Goal: Check status: Check status

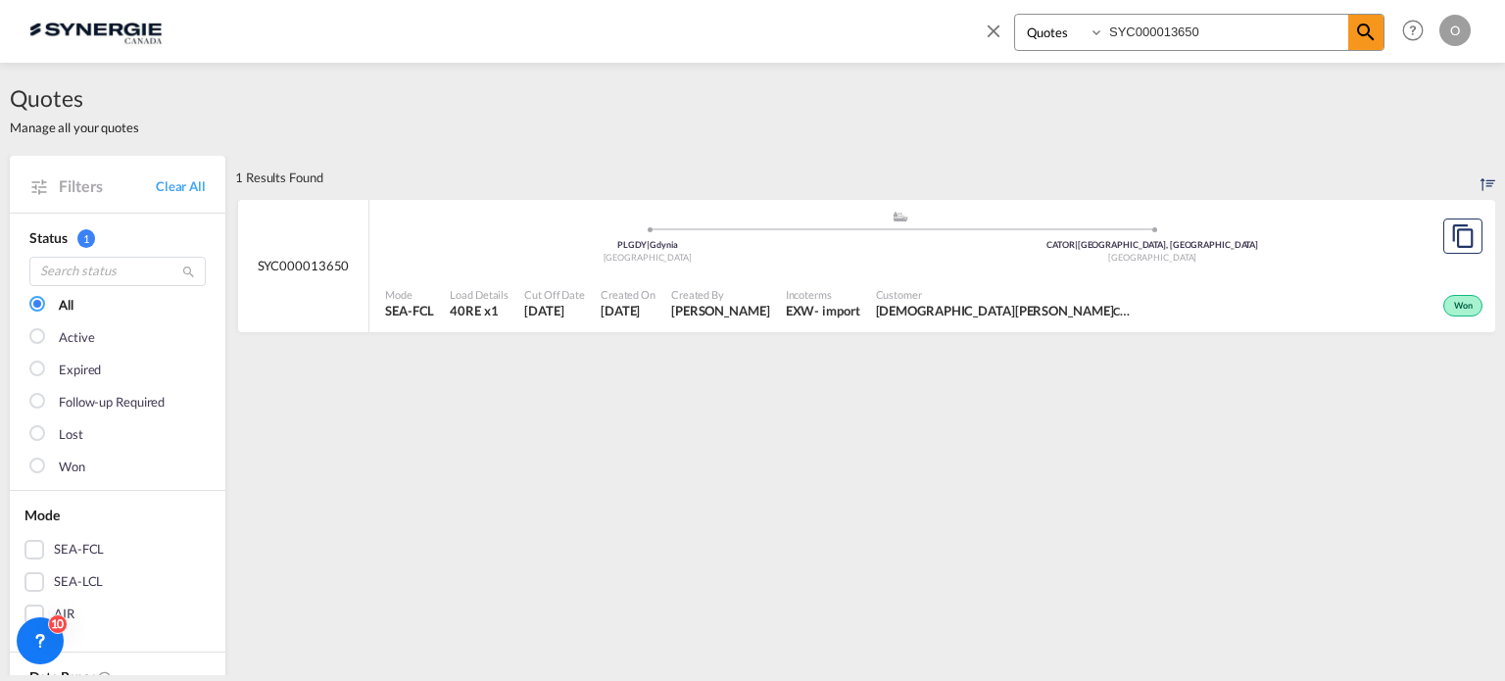
select select "Quotes"
drag, startPoint x: 0, startPoint y: 0, endPoint x: 842, endPoint y: 128, distance: 851.4
click at [842, 128] on md-content "Bookings Quotes Enquiries SYC000013650 Help Resources Product Release O My Prof…" at bounding box center [752, 340] width 1505 height 681
paste input "4303"
type input "SYC000014303"
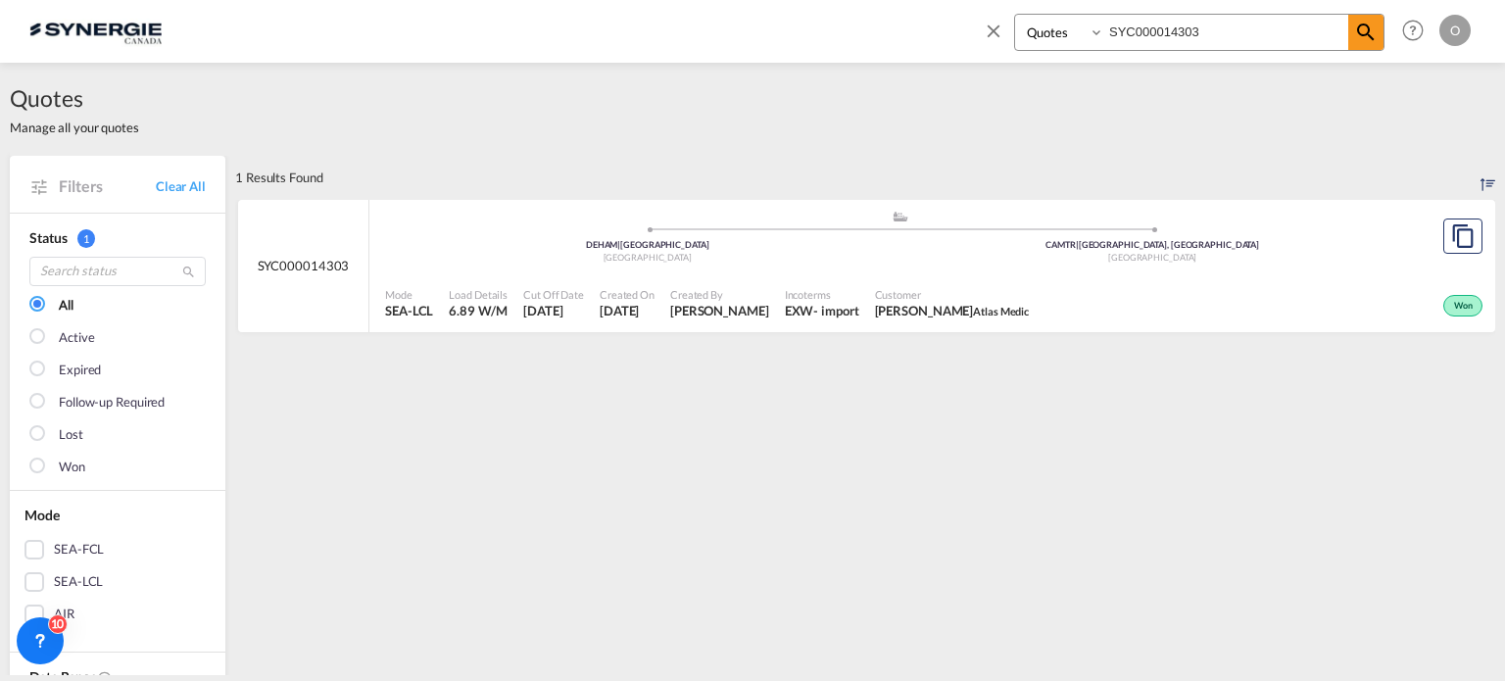
click at [853, 281] on div "Incoterms EXW - import" at bounding box center [822, 303] width 90 height 49
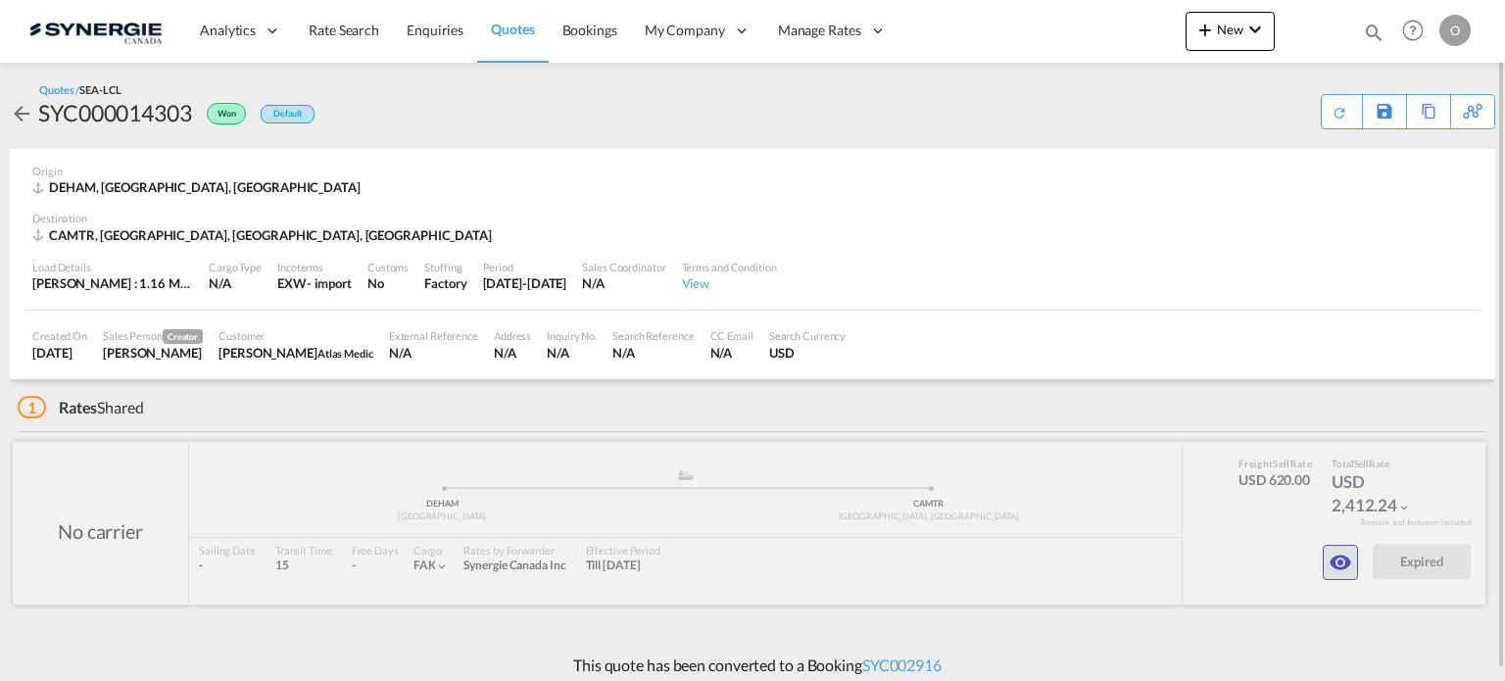
click at [1336, 559] on md-icon "icon-eye" at bounding box center [1341, 563] width 24 height 24
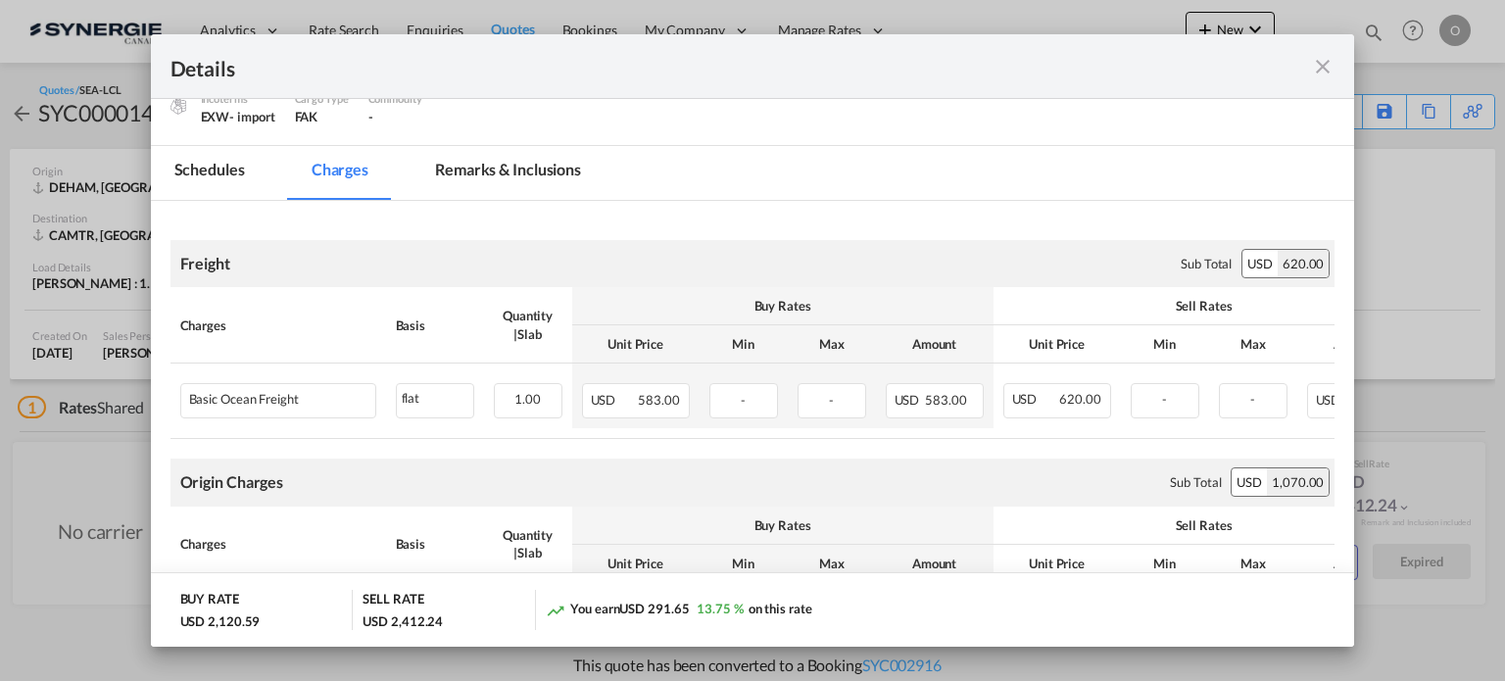
scroll to position [215, 0]
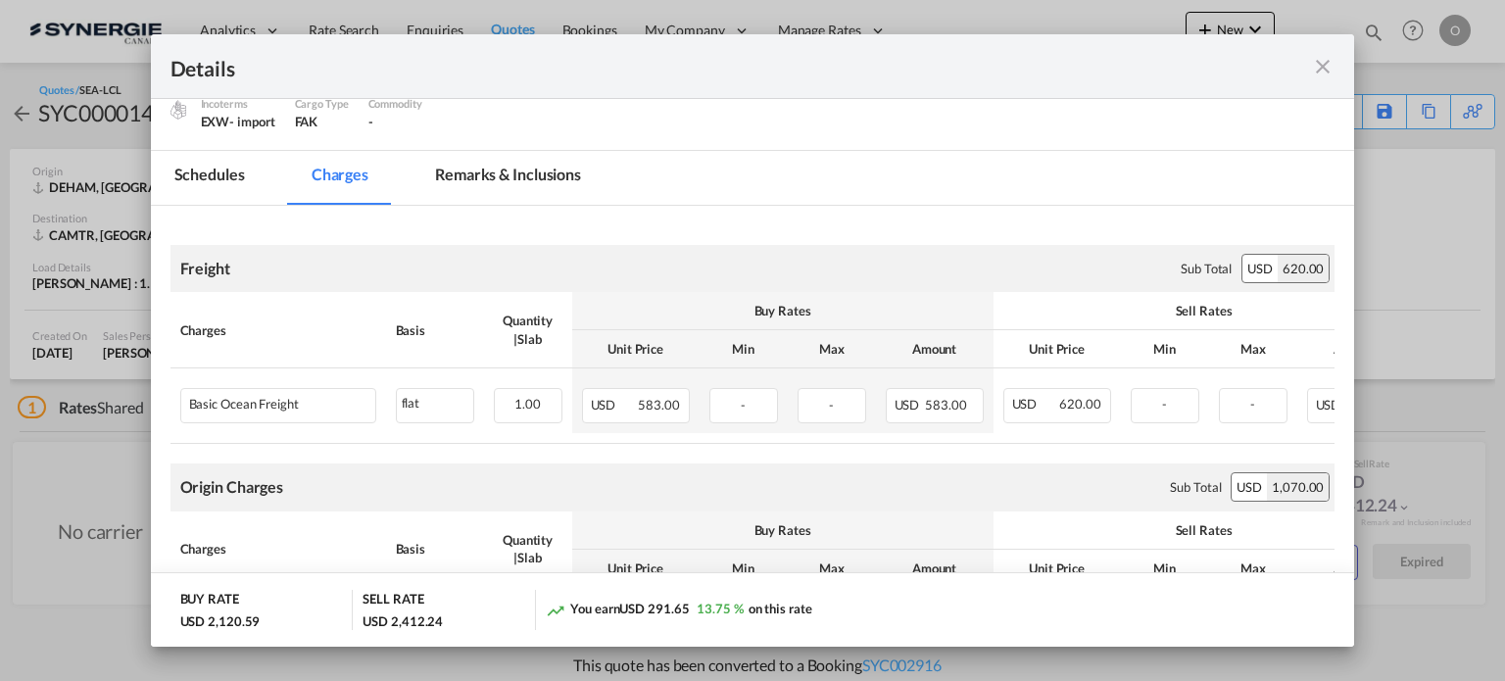
click at [548, 184] on md-tab-item "Remarks & Inclusions" at bounding box center [508, 178] width 193 height 54
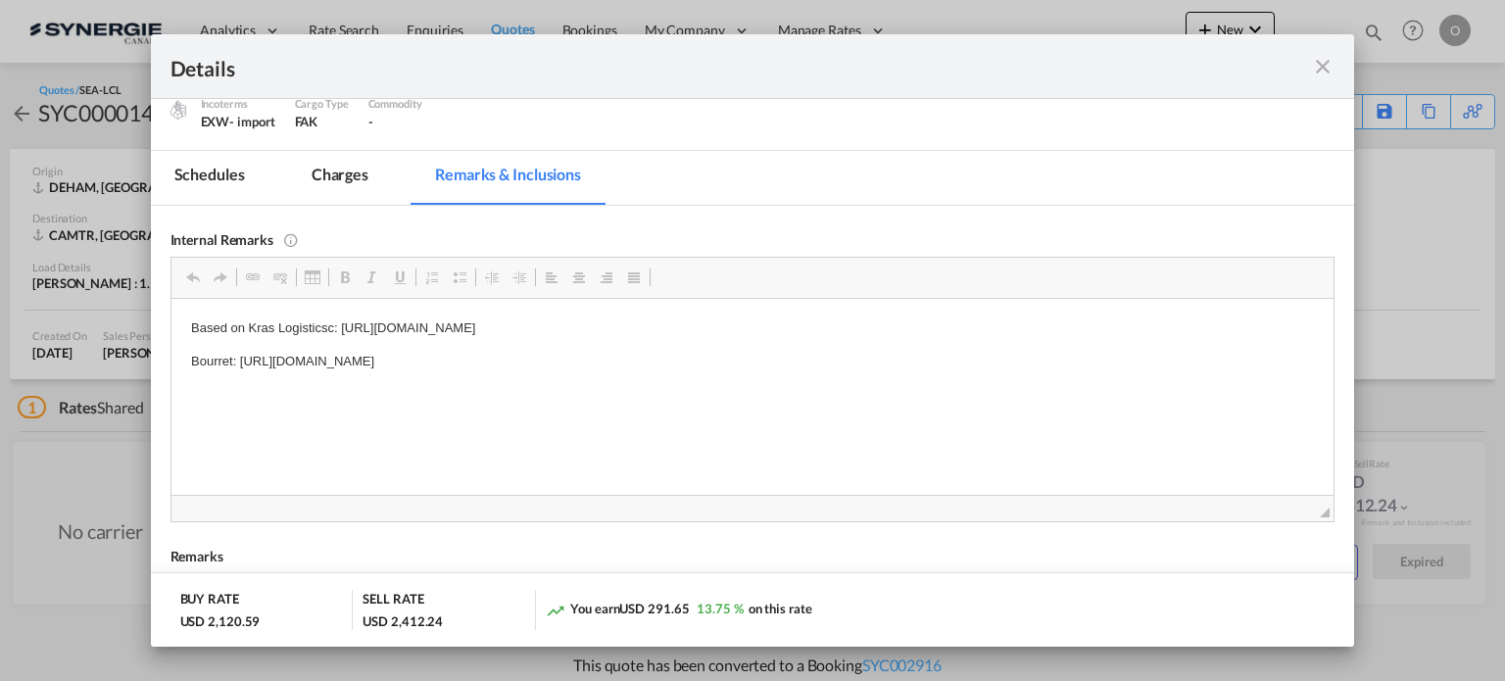
scroll to position [0, 0]
drag, startPoint x: 338, startPoint y: 328, endPoint x: 849, endPoint y: 330, distance: 510.5
drag, startPoint x: 850, startPoint y: 325, endPoint x: 341, endPoint y: 310, distance: 508.8
click at [341, 310] on html "Based on Kras Logisticsc: [URL][DOMAIN_NAME] Bourret: [URL][DOMAIN_NAME]" at bounding box center [751, 344] width 1163 height 93
copy p "[URL][DOMAIN_NAME]"
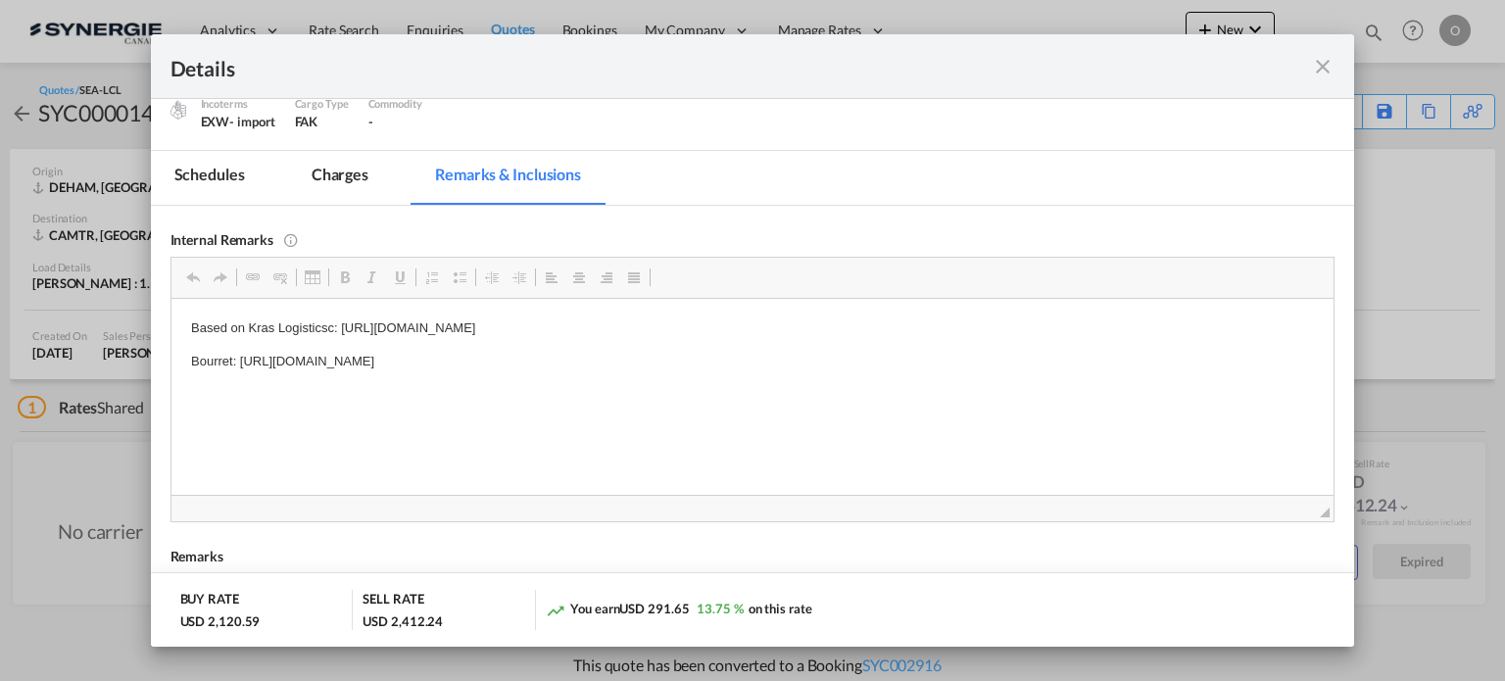
click at [341, 179] on md-tab-item "Charges" at bounding box center [340, 178] width 104 height 54
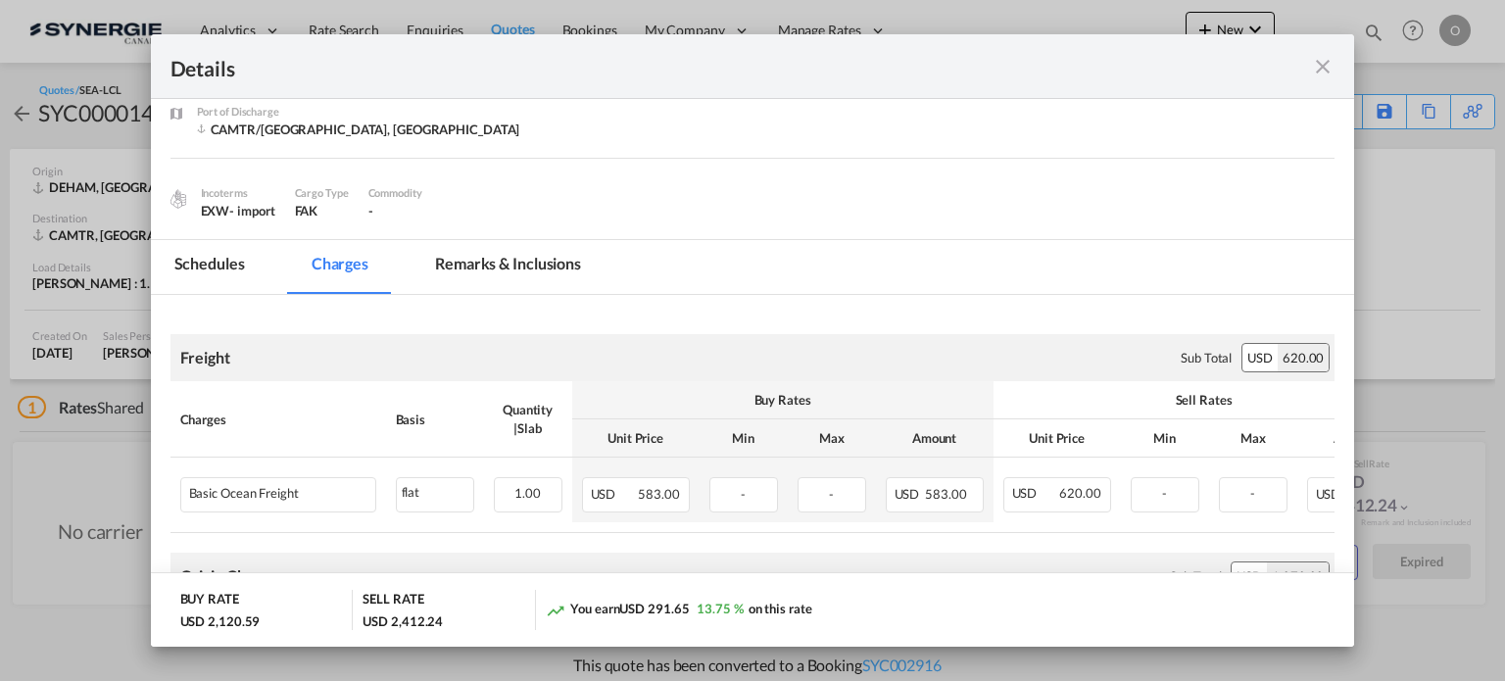
scroll to position [123, 0]
click at [506, 262] on md-tab-item "Remarks & Inclusions" at bounding box center [508, 269] width 193 height 54
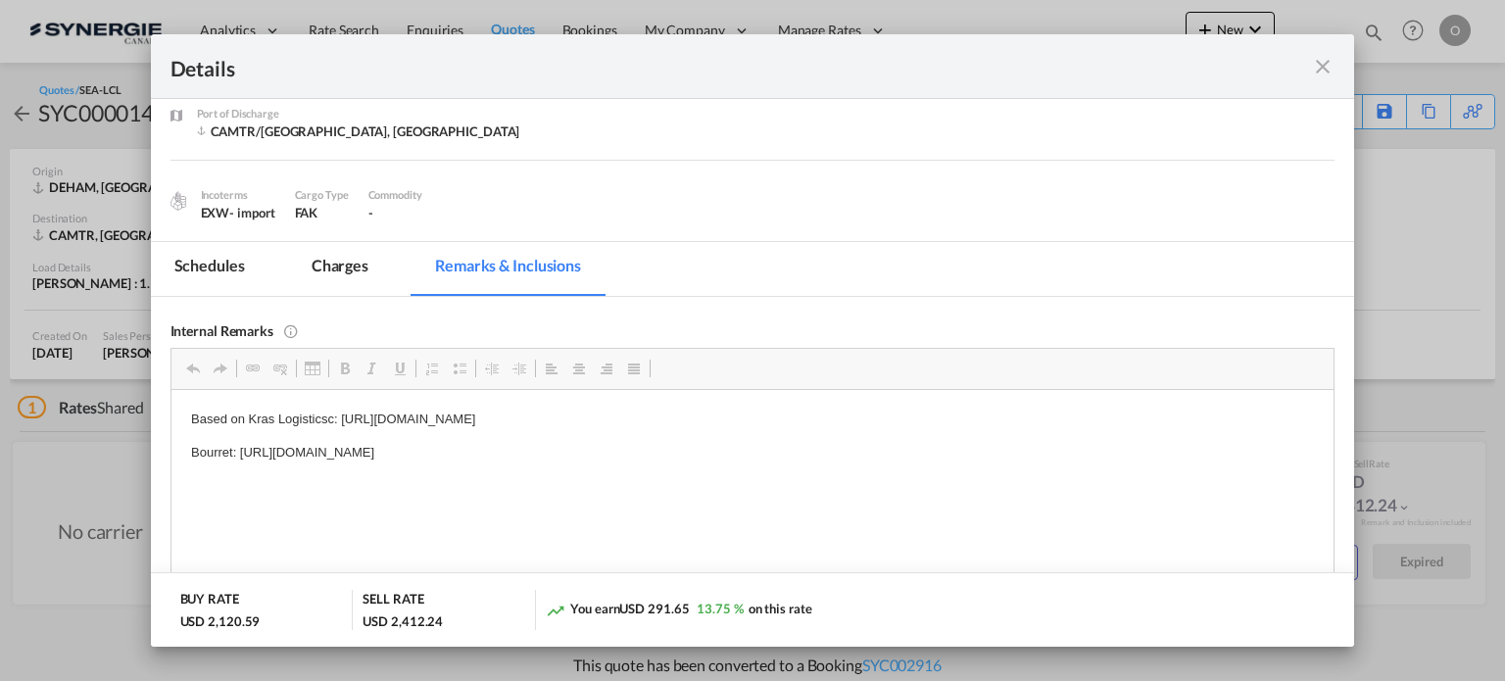
drag, startPoint x: 240, startPoint y: 446, endPoint x: 646, endPoint y: 434, distance: 405.8
drag, startPoint x: 799, startPoint y: 448, endPoint x: 241, endPoint y: 455, distance: 557.6
click at [241, 455] on p "Bourret: [URL][DOMAIN_NAME]" at bounding box center [752, 452] width 1124 height 21
copy p "[URL][DOMAIN_NAME]"
